Goal: Information Seeking & Learning: Check status

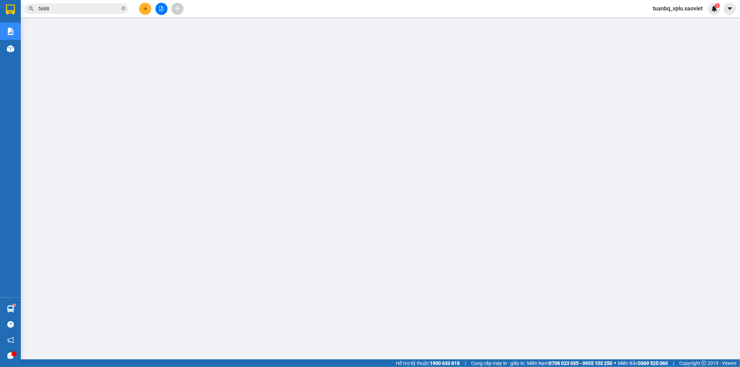
click at [87, 13] on span "5688" at bounding box center [76, 8] width 104 height 10
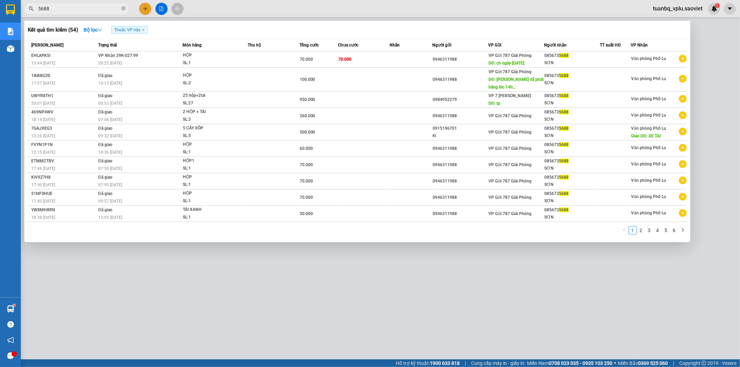
click at [88, 4] on span "5688" at bounding box center [76, 8] width 104 height 10
click at [78, 8] on input "5688" at bounding box center [79, 9] width 82 height 8
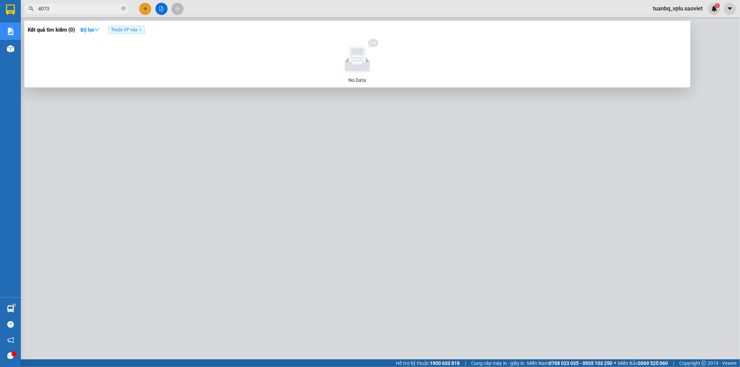
type input "4073"
click at [577, 286] on div at bounding box center [370, 183] width 740 height 367
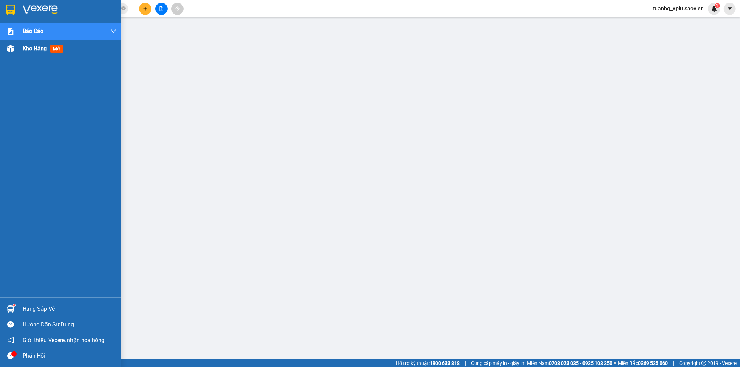
click at [32, 49] on span "Kho hàng" at bounding box center [35, 48] width 24 height 7
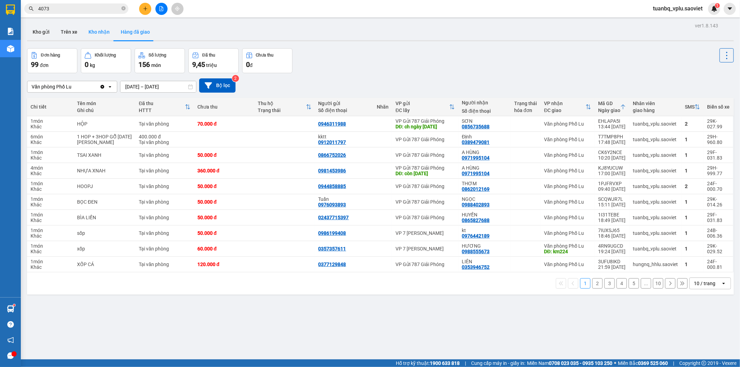
drag, startPoint x: 95, startPoint y: 26, endPoint x: 109, endPoint y: 31, distance: 14.9
click at [95, 26] on button "Kho nhận" at bounding box center [99, 32] width 32 height 17
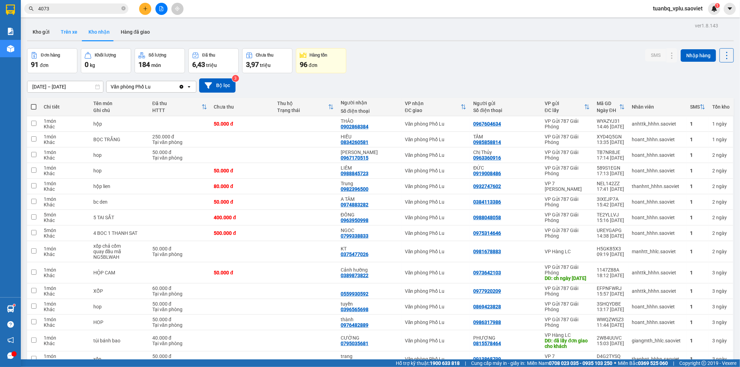
click at [71, 36] on button "Trên xe" at bounding box center [69, 32] width 28 height 17
type input "[DATE] – [DATE]"
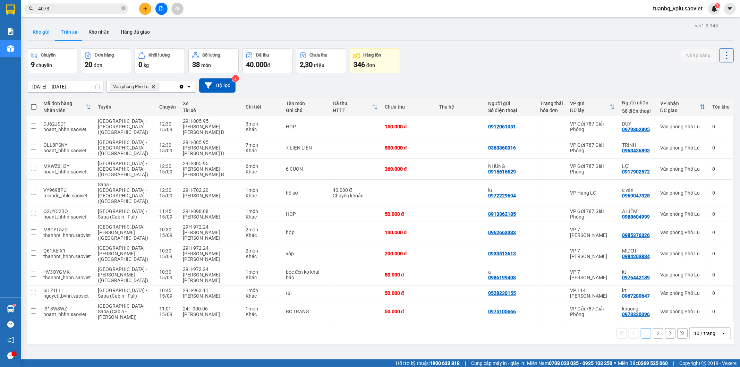
click at [53, 35] on button "Kho gửi" at bounding box center [41, 32] width 28 height 17
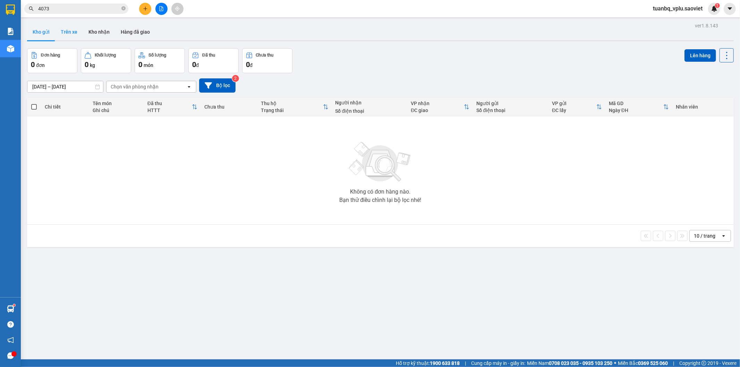
click at [67, 32] on button "Trên xe" at bounding box center [69, 32] width 28 height 17
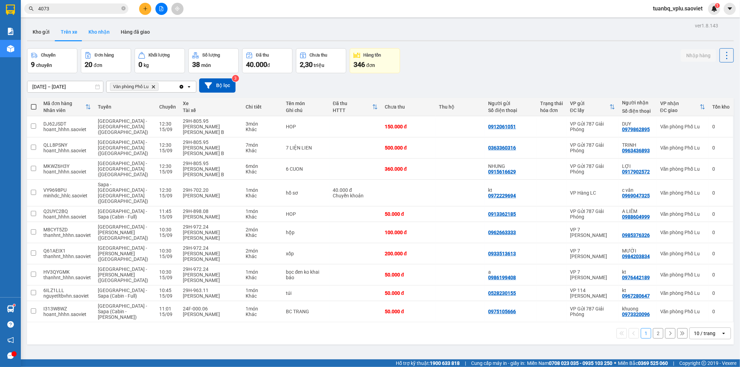
click at [85, 30] on button "Kho nhận" at bounding box center [99, 32] width 32 height 17
type input "[DATE] – [DATE]"
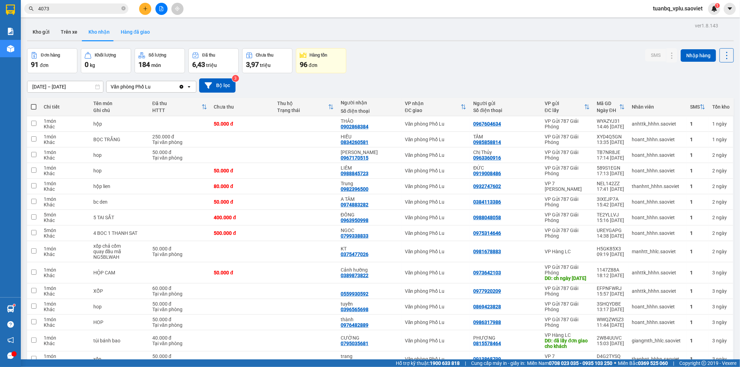
click at [126, 30] on button "Hàng đã giao" at bounding box center [135, 32] width 40 height 17
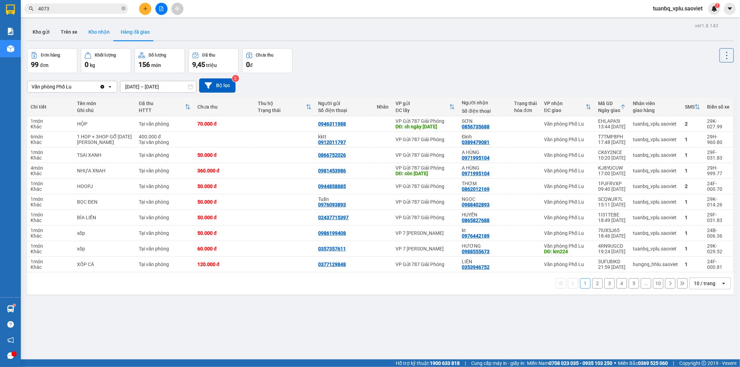
click at [95, 32] on button "Kho nhận" at bounding box center [99, 32] width 32 height 17
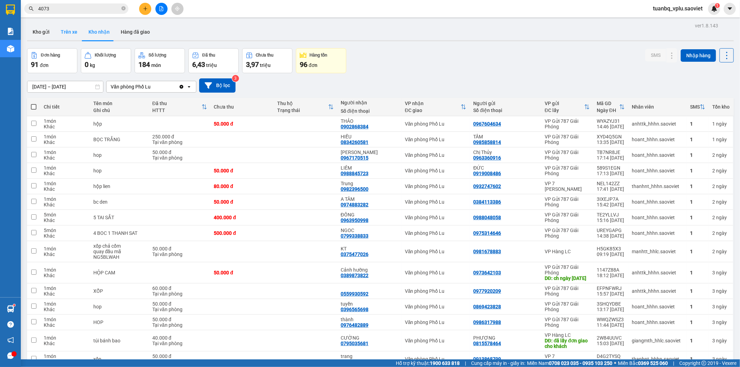
click at [77, 30] on button "Trên xe" at bounding box center [69, 32] width 28 height 17
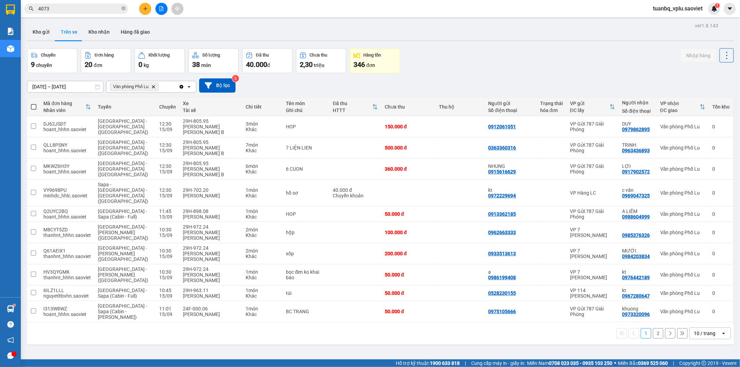
drag, startPoint x: 653, startPoint y: 290, endPoint x: 638, endPoint y: 271, distance: 23.3
click at [654, 328] on button "2" at bounding box center [658, 333] width 10 height 10
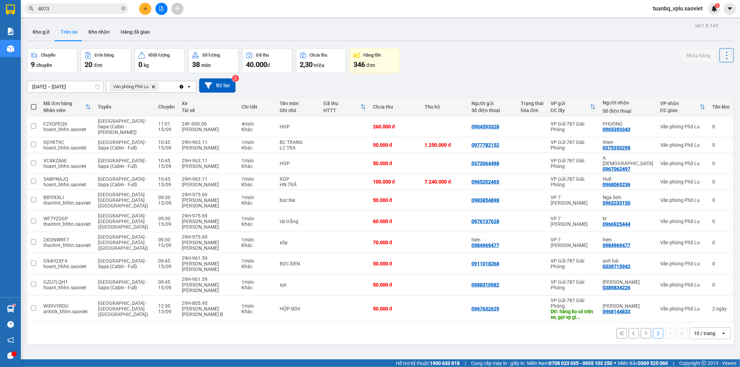
click at [641, 328] on button "1" at bounding box center [646, 333] width 10 height 10
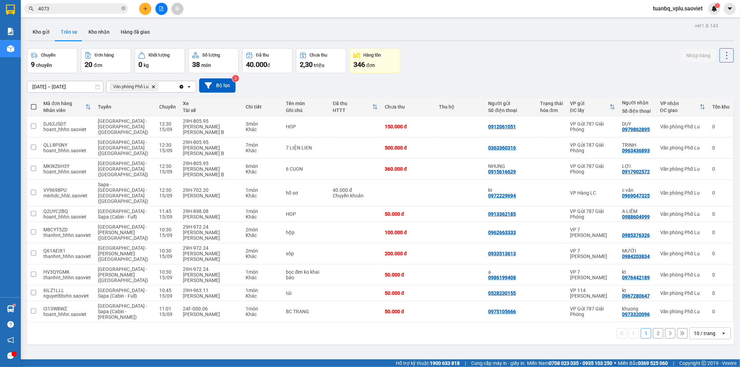
click at [653, 328] on button "2" at bounding box center [658, 333] width 10 height 10
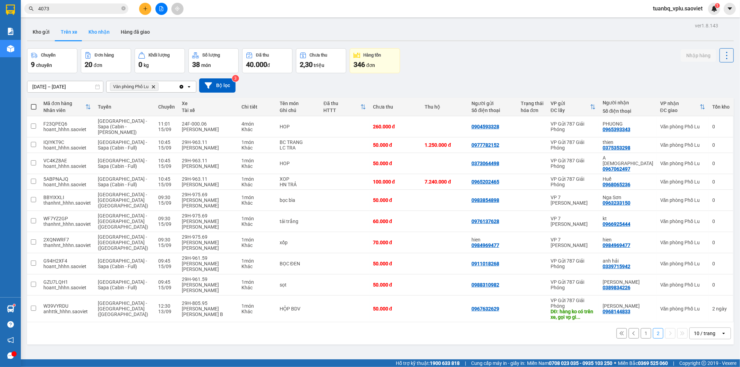
click at [97, 33] on button "Kho nhận" at bounding box center [99, 32] width 32 height 17
type input "[DATE] – [DATE]"
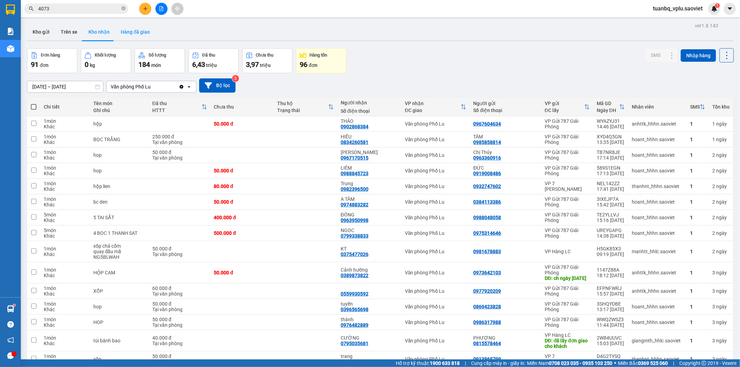
click at [128, 28] on button "Hàng đã giao" at bounding box center [135, 32] width 40 height 17
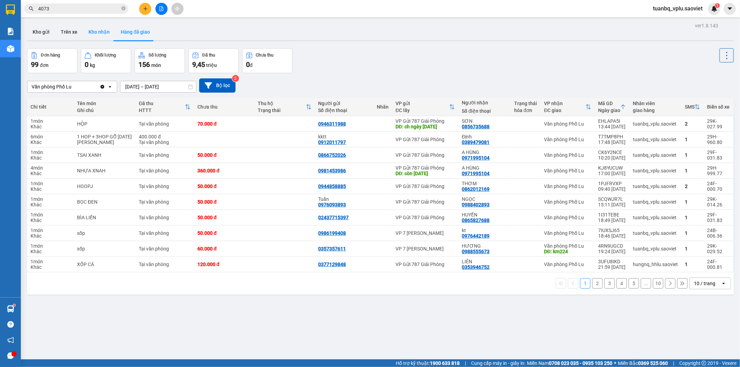
click at [99, 31] on button "Kho nhận" at bounding box center [99, 32] width 32 height 17
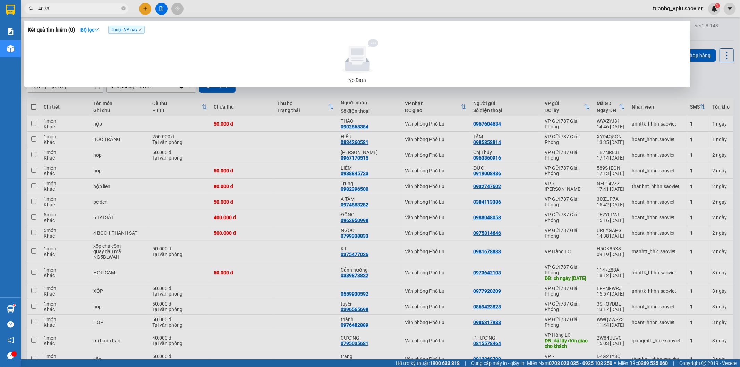
click at [71, 6] on input "4073" at bounding box center [79, 9] width 82 height 8
type input "96159"
